Goal: Information Seeking & Learning: Learn about a topic

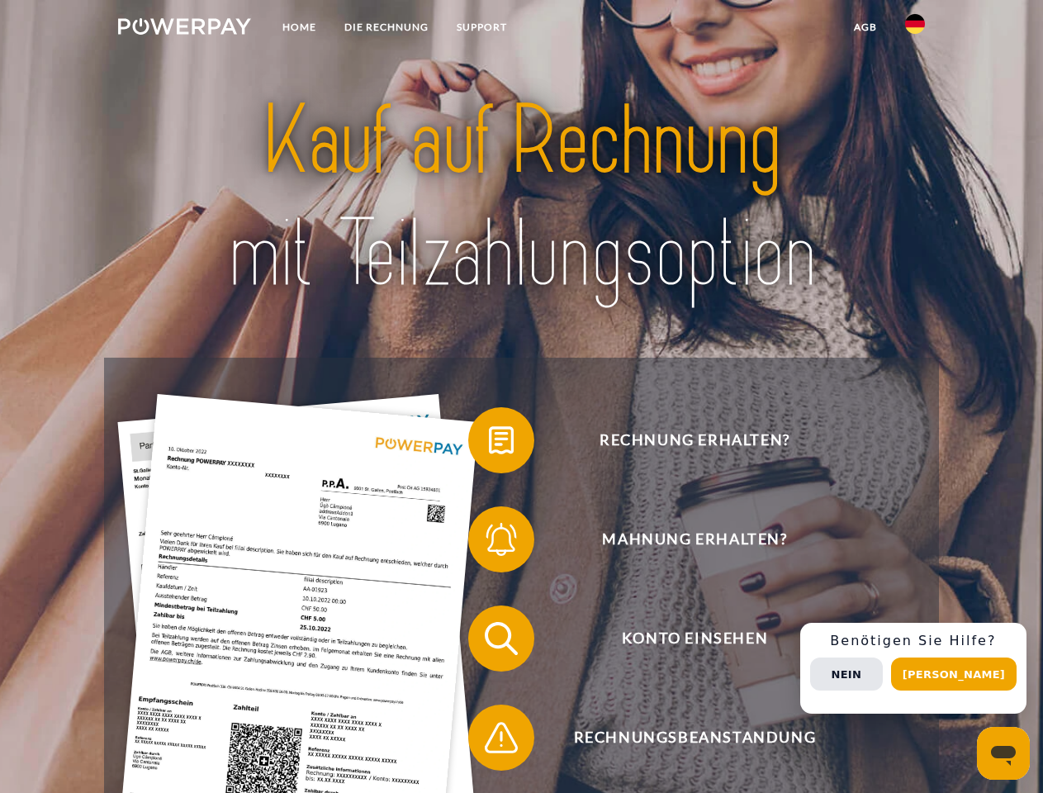
click at [184, 29] on img at bounding box center [184, 26] width 133 height 17
click at [915, 29] on img at bounding box center [915, 24] width 20 height 20
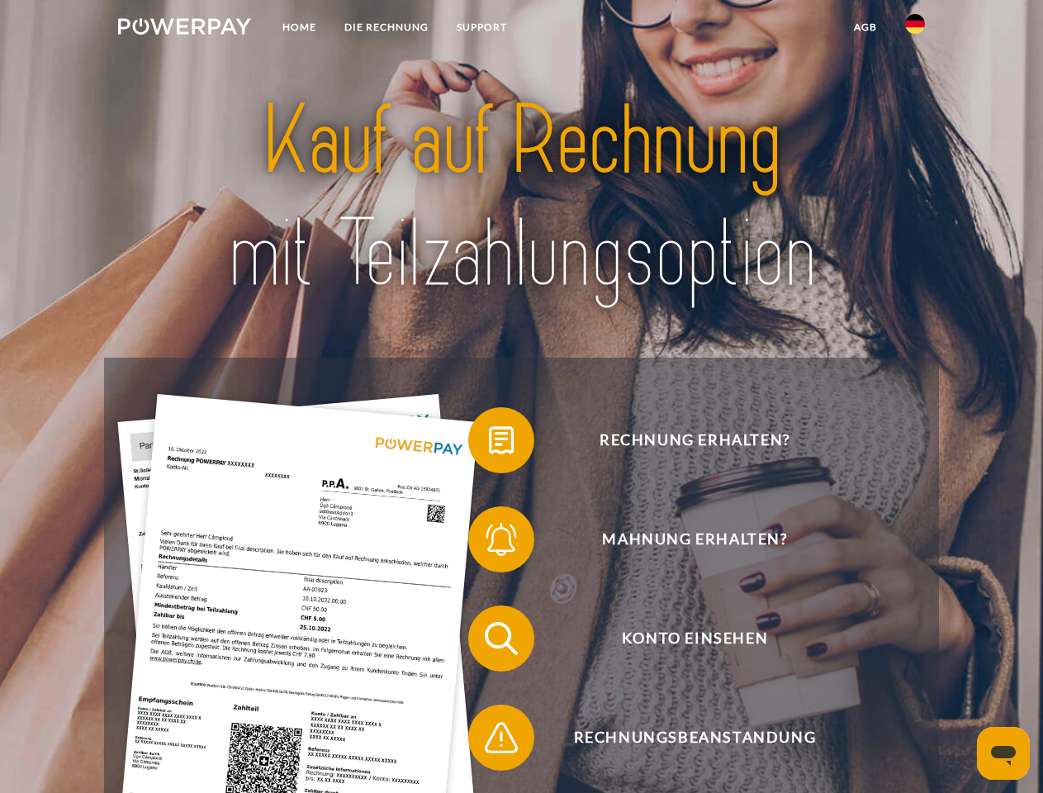
click at [865, 27] on link "agb" at bounding box center [865, 27] width 51 height 30
click at [489, 444] on span at bounding box center [476, 440] width 83 height 83
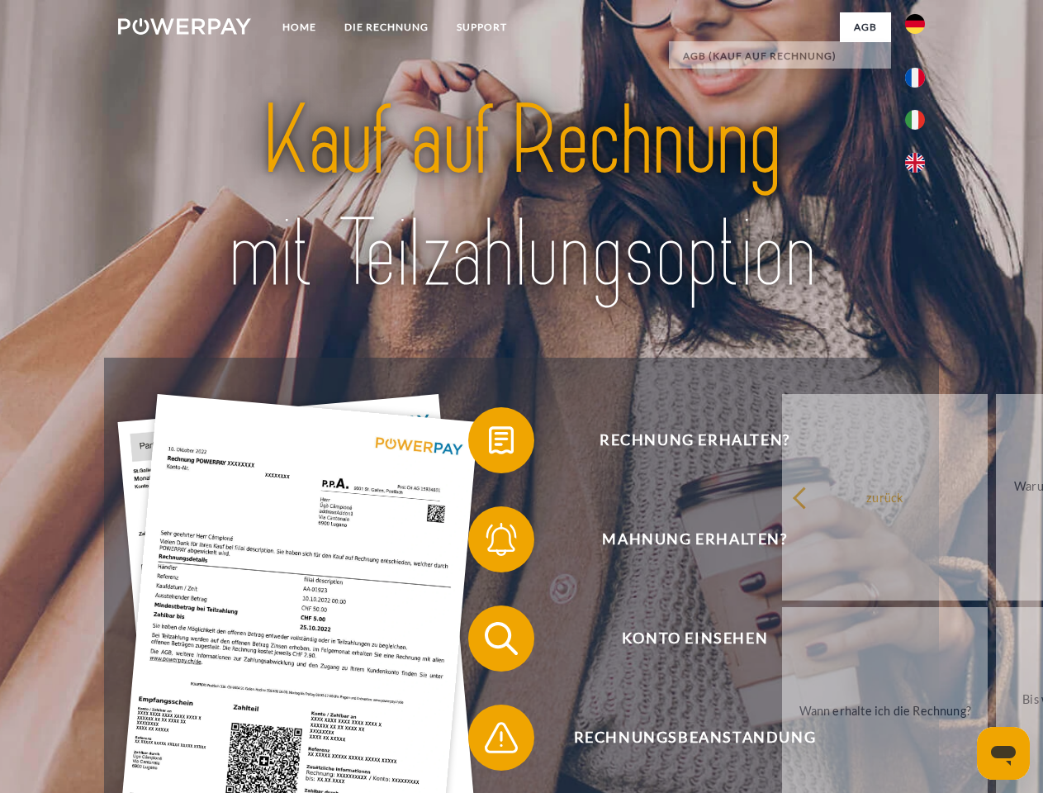
click at [489, 543] on span at bounding box center [476, 539] width 83 height 83
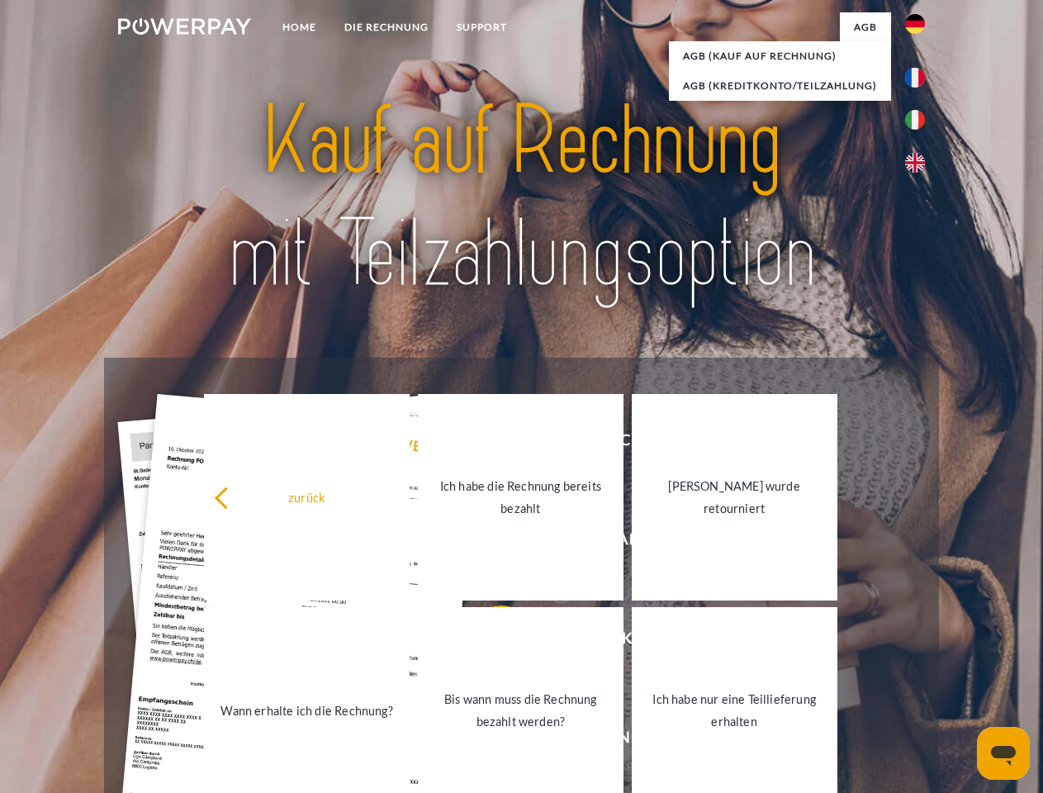
click at [489, 642] on link "Bis wann muss die Rechnung bezahlt werden?" at bounding box center [521, 710] width 206 height 207
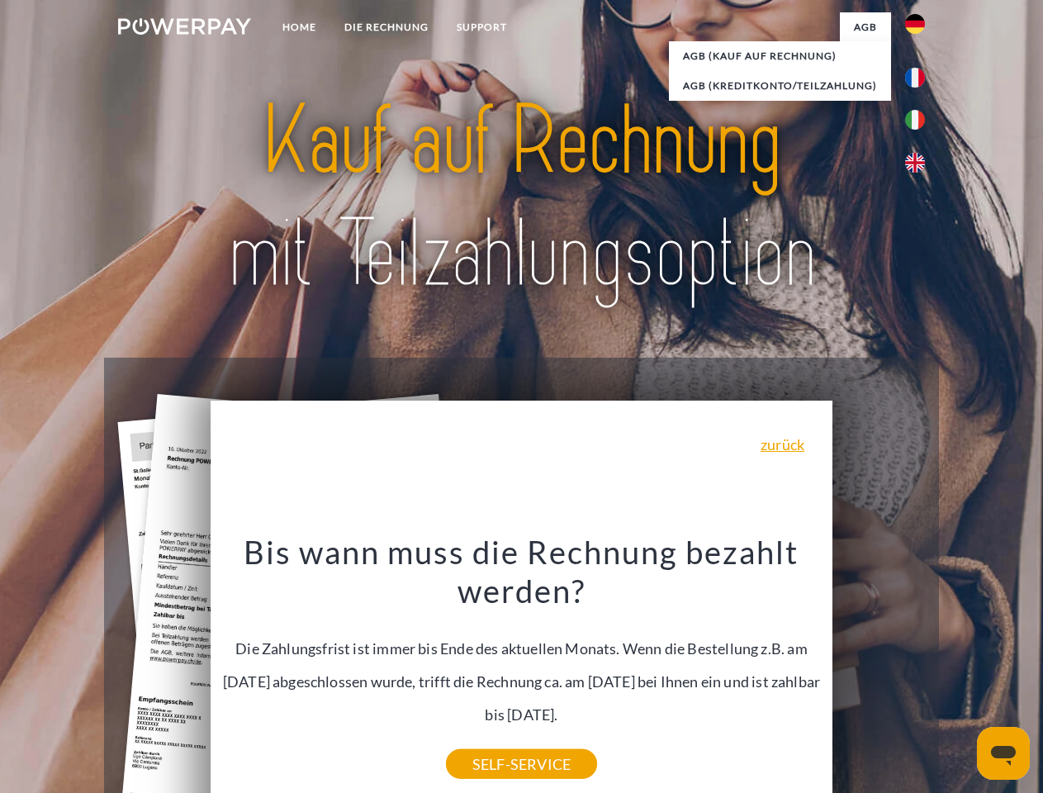
click at [489, 741] on div "Bis wann muss die Rechnung bezahlt werden? Die Zahlungsfrist ist immer bis Ende…" at bounding box center [522, 648] width 603 height 232
click at [919, 668] on div "Rechnung erhalten? Mahnung erhalten? Konto einsehen" at bounding box center [521, 688] width 834 height 661
click at [879, 672] on span "Konto einsehen" at bounding box center [694, 639] width 405 height 66
click at [960, 674] on header "Home DIE RECHNUNG SUPPORT" at bounding box center [521, 570] width 1043 height 1141
